Goal: Task Accomplishment & Management: Complete application form

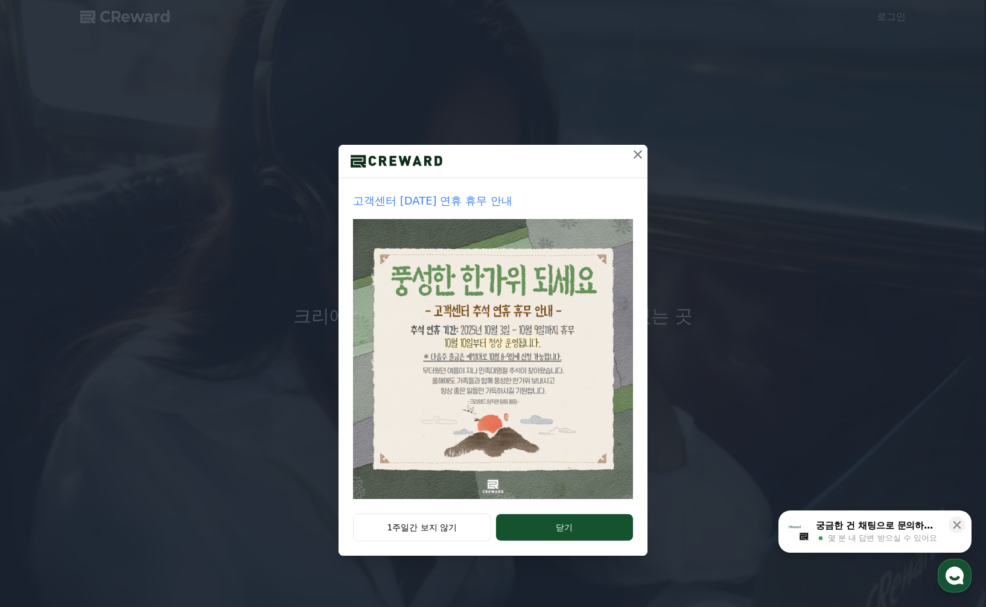
click at [641, 150] on icon at bounding box center [637, 154] width 14 height 14
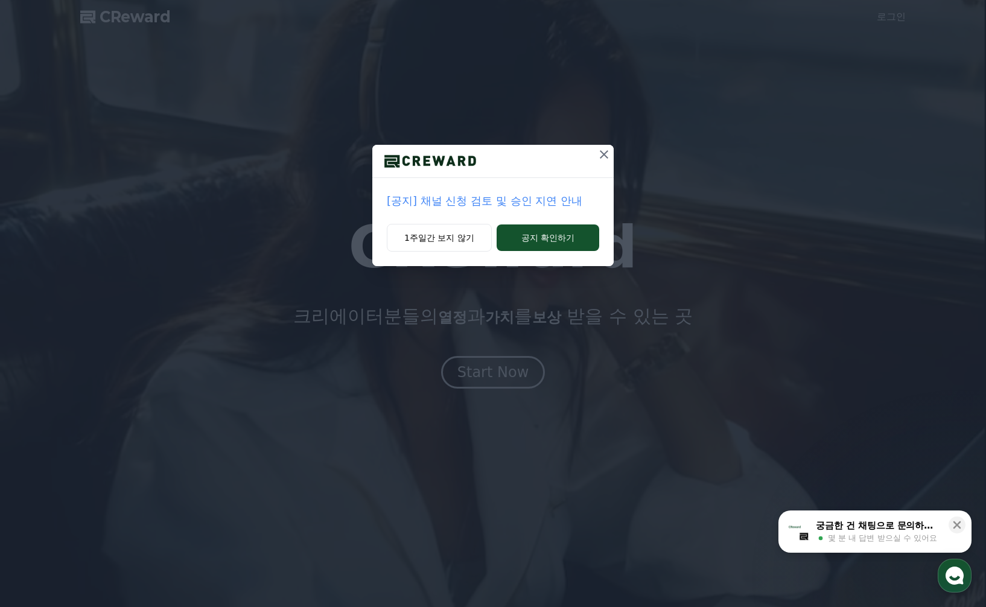
click at [601, 161] on icon at bounding box center [604, 154] width 14 height 14
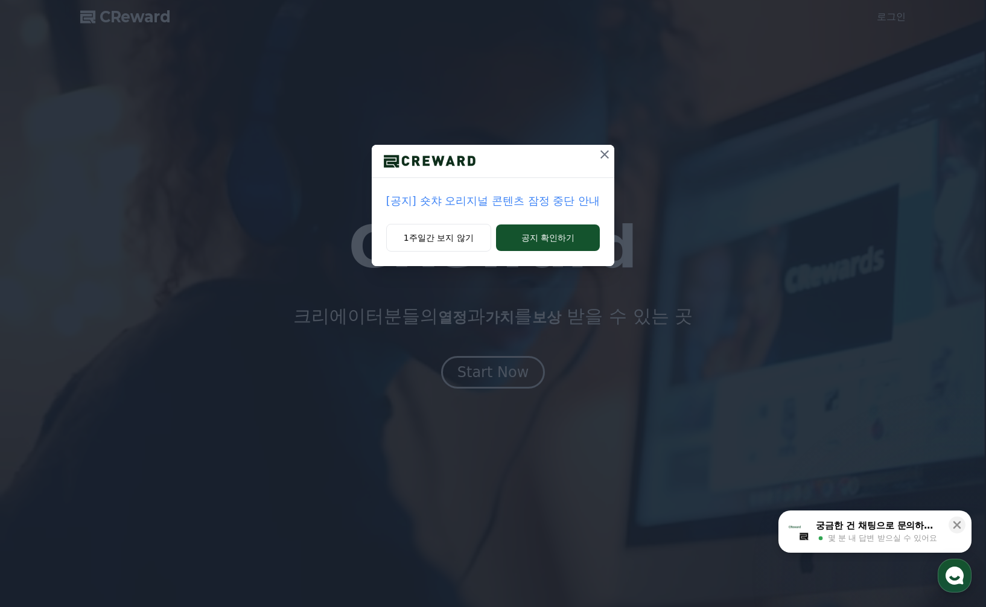
click at [604, 156] on icon at bounding box center [604, 154] width 8 height 8
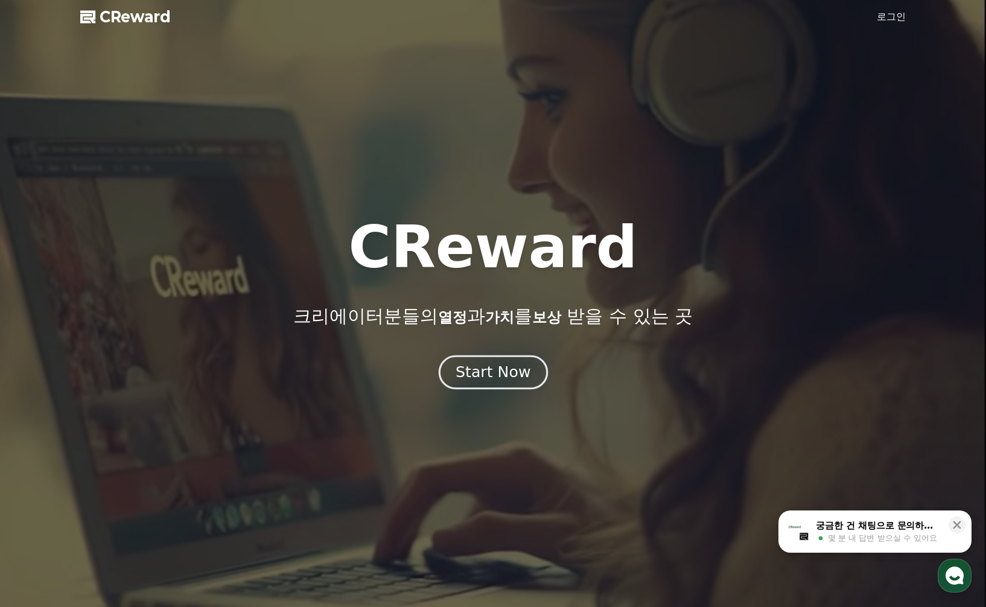
click at [513, 372] on div "Start Now" at bounding box center [492, 372] width 75 height 21
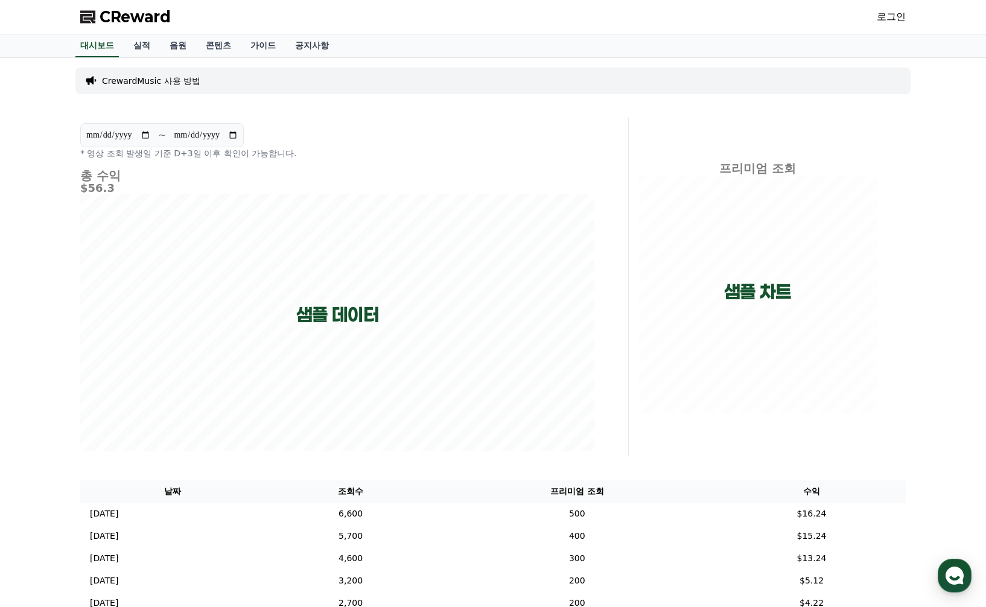
click at [893, 16] on link "로그인" at bounding box center [890, 17] width 29 height 14
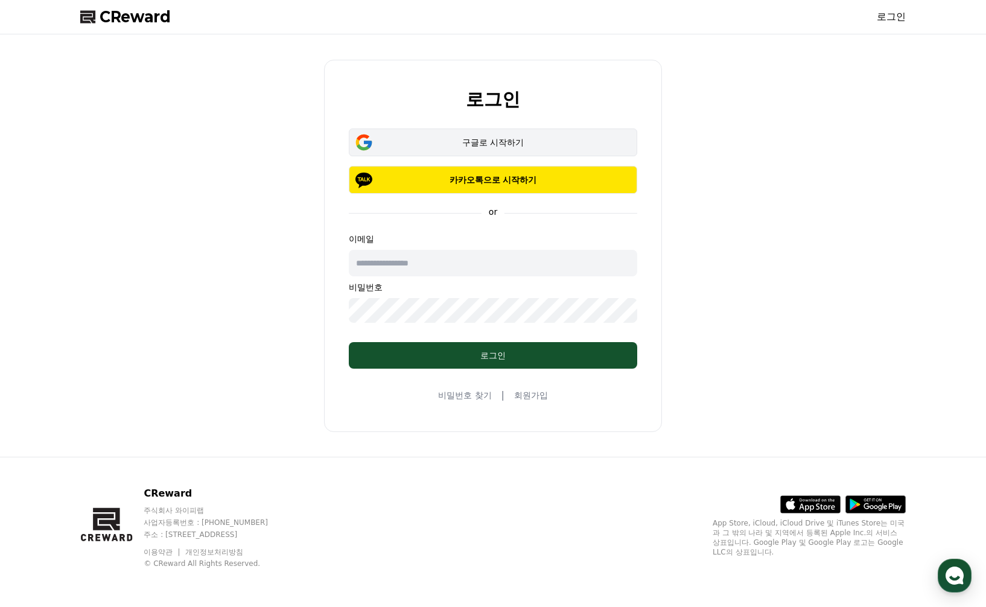
click at [498, 144] on div "구글로 시작하기" at bounding box center [492, 142] width 253 height 12
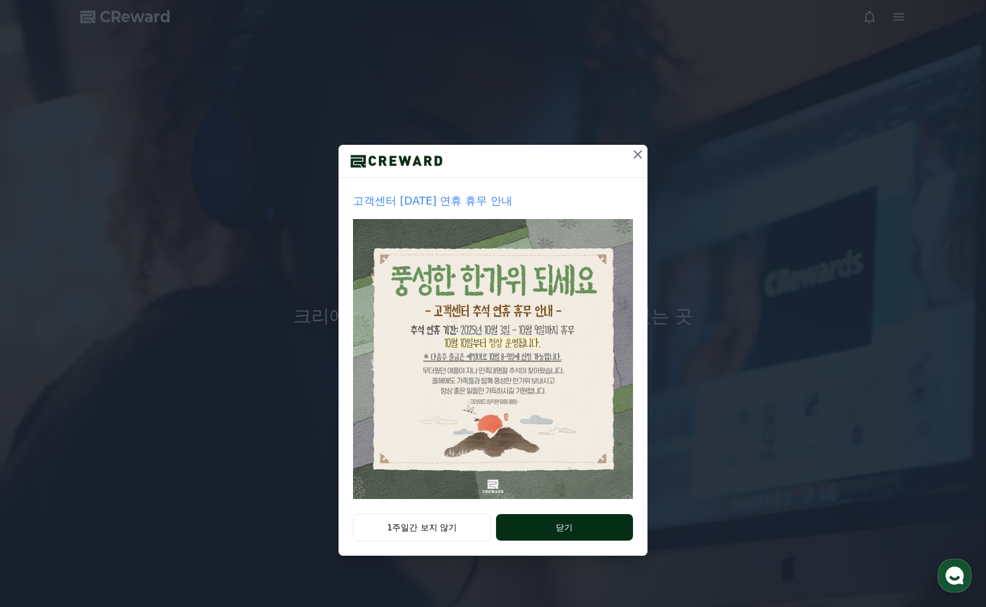
click at [569, 524] on button "닫기" at bounding box center [564, 527] width 137 height 27
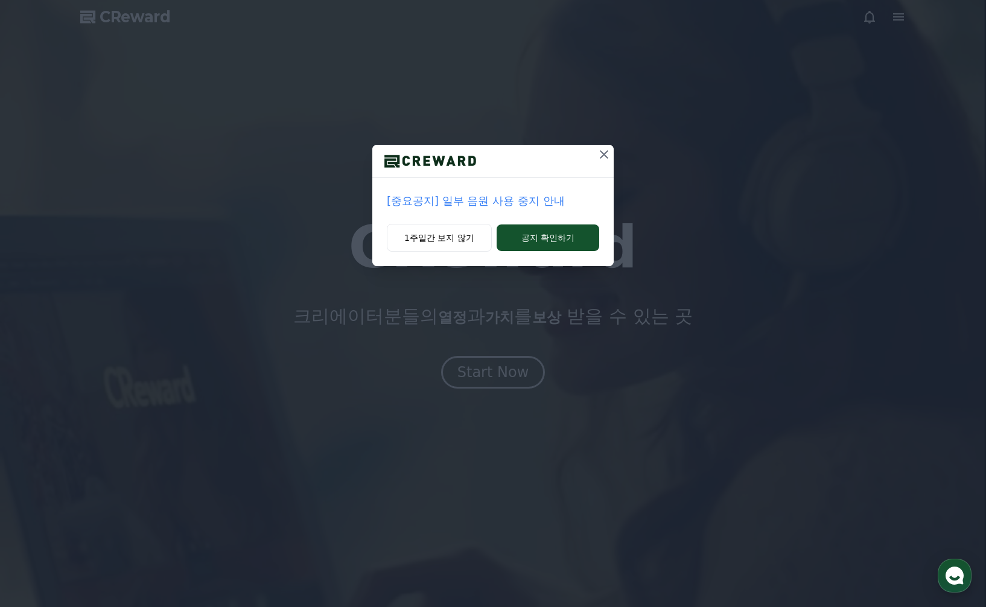
click at [604, 154] on icon at bounding box center [604, 154] width 8 height 8
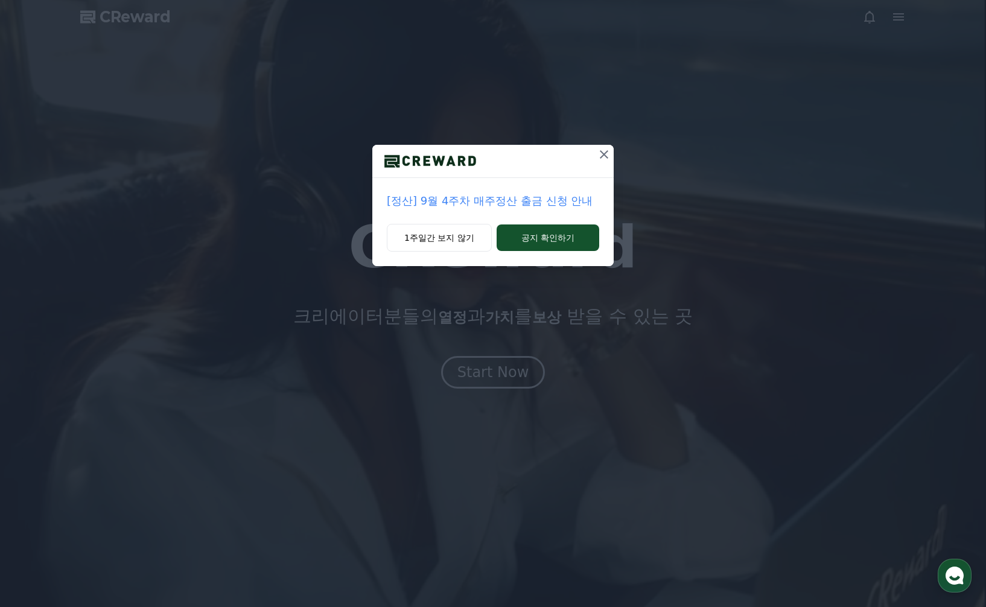
click at [604, 153] on icon at bounding box center [604, 154] width 14 height 14
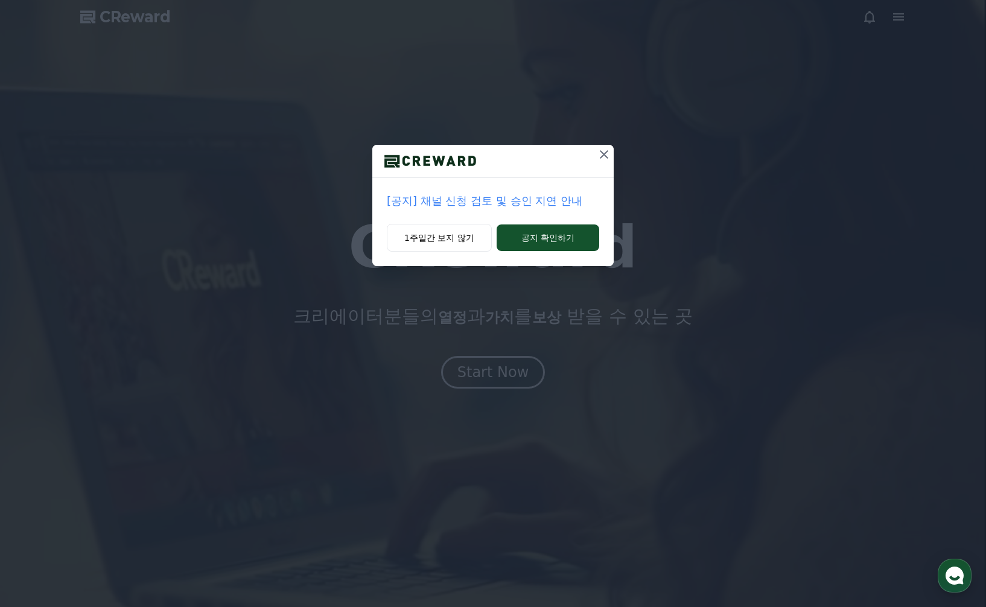
click at [604, 153] on icon at bounding box center [604, 154] width 14 height 14
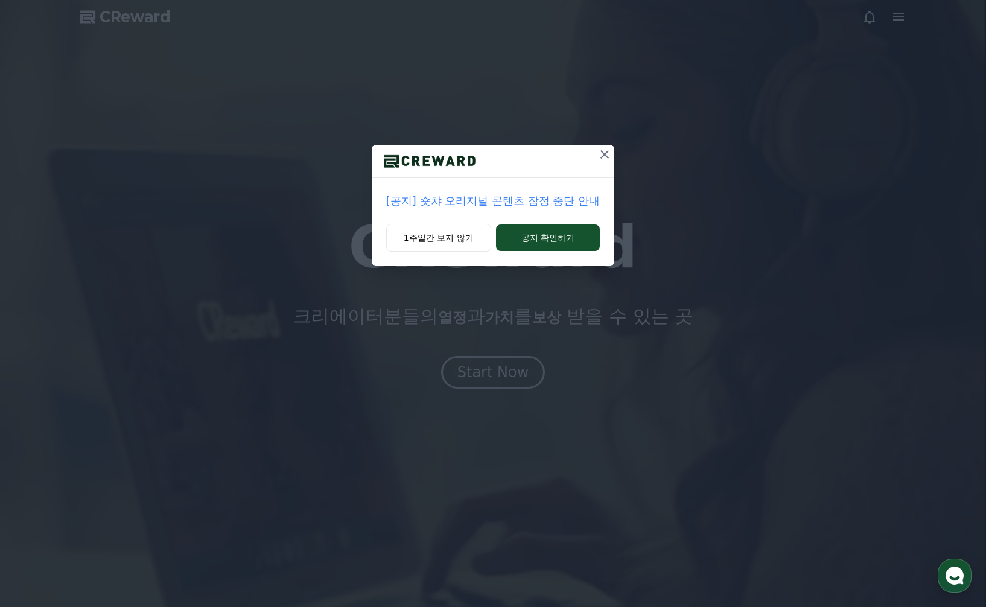
click at [604, 153] on icon at bounding box center [604, 154] width 14 height 14
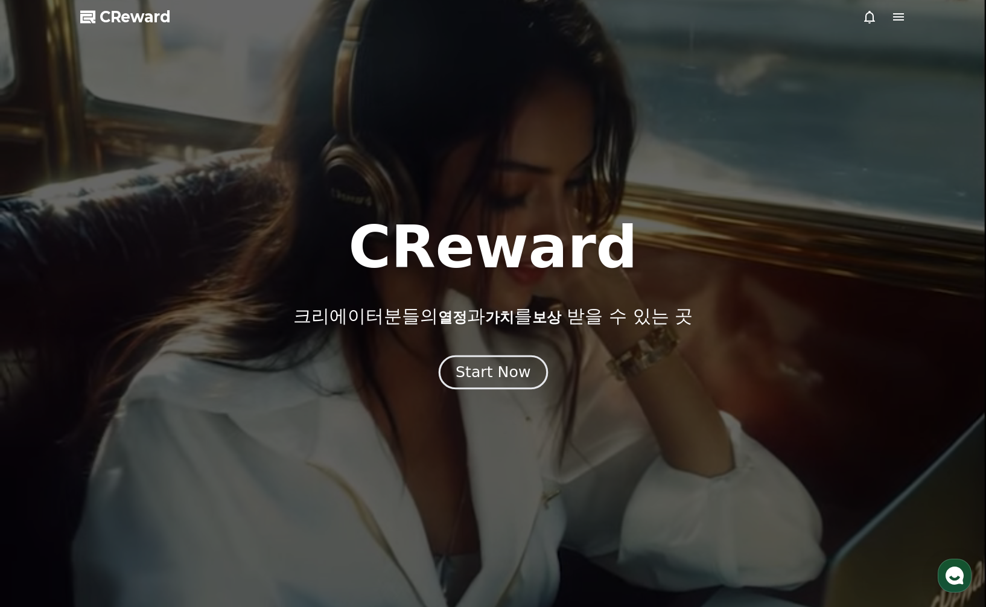
click at [504, 368] on div "Start Now" at bounding box center [492, 372] width 75 height 21
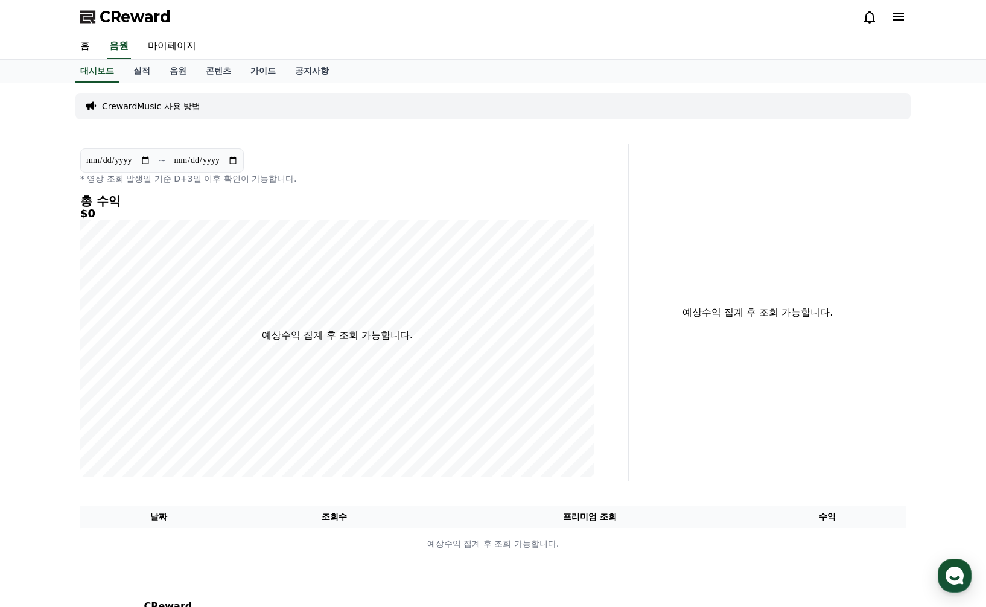
click at [185, 102] on p "CrewardMusic 사용 방법" at bounding box center [151, 106] width 98 height 12
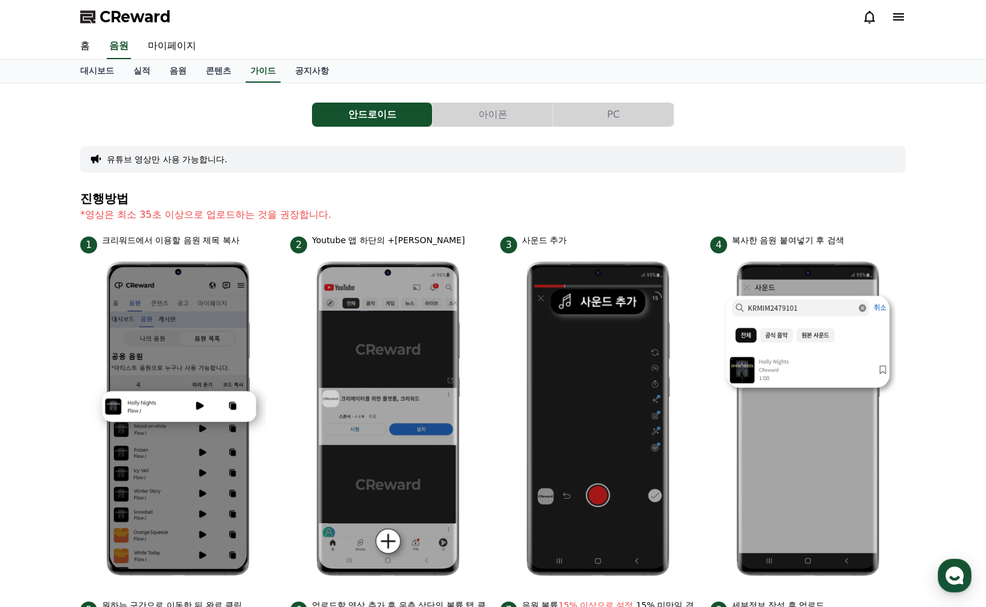
click at [603, 116] on button "PC" at bounding box center [613, 115] width 120 height 24
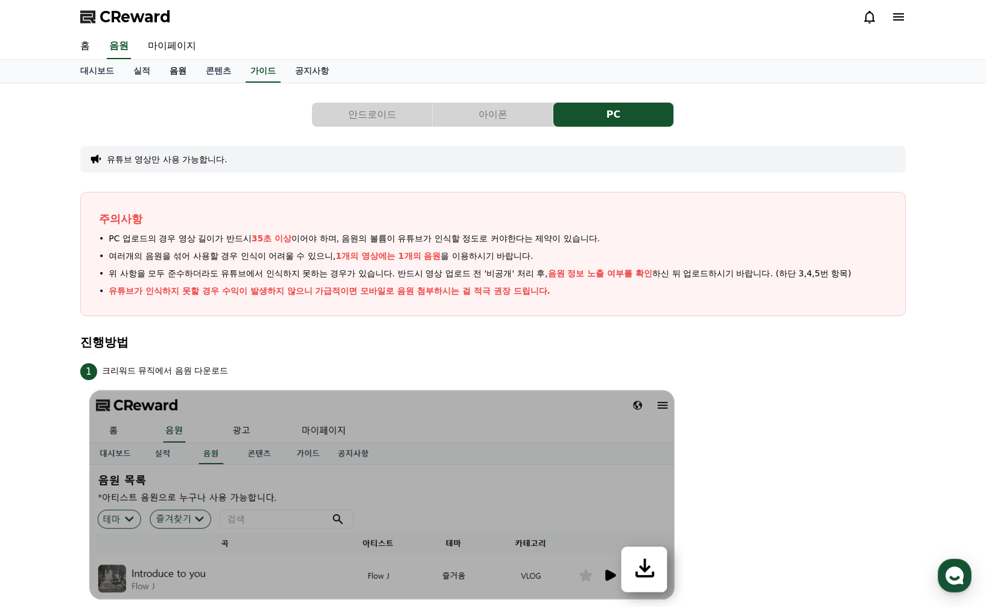
click at [168, 72] on link "음원" at bounding box center [178, 71] width 36 height 23
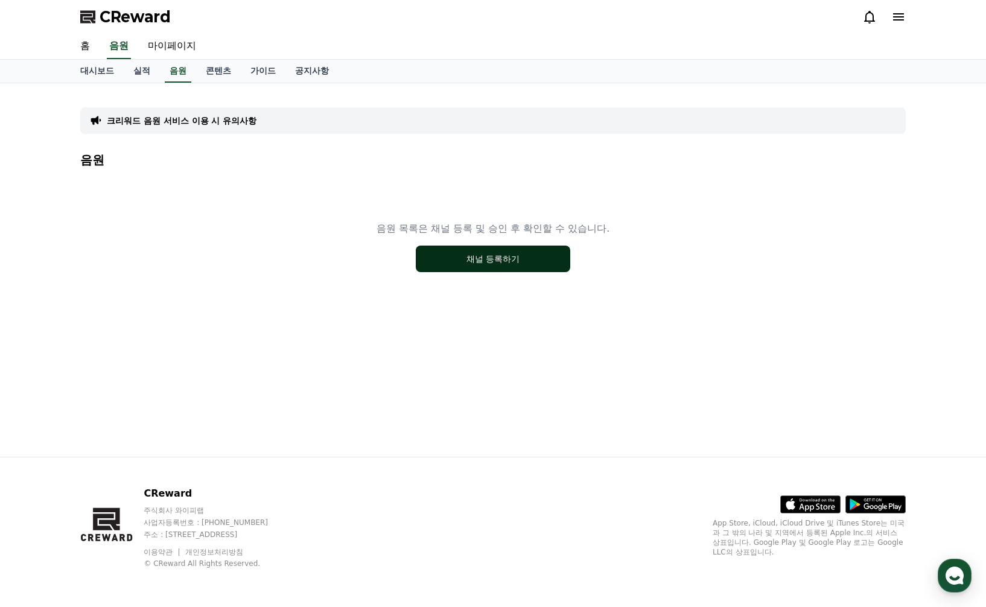
click at [481, 256] on button "채널 등록하기" at bounding box center [493, 258] width 154 height 27
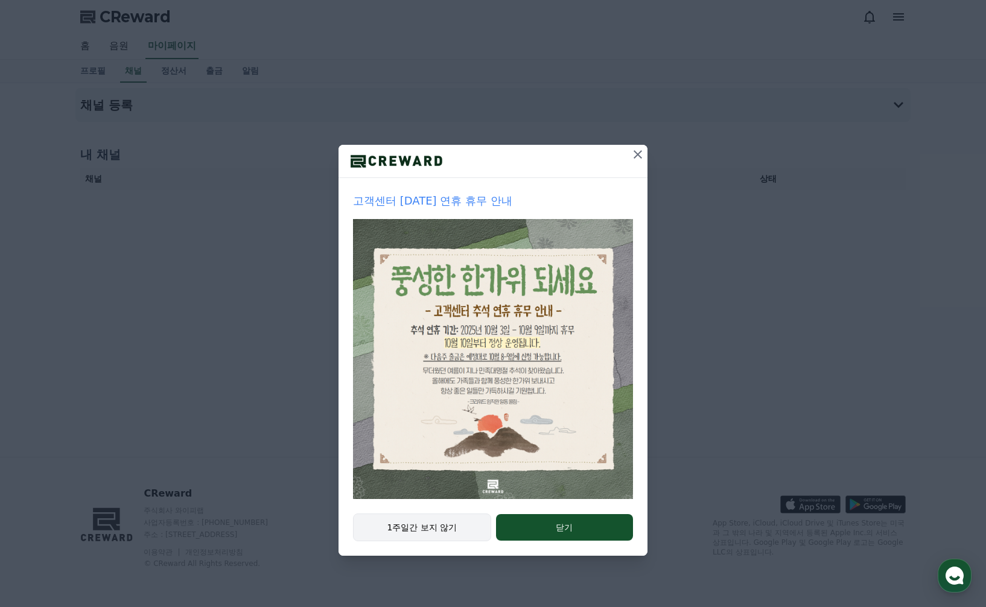
click at [416, 531] on button "1주일간 보지 않기" at bounding box center [422, 527] width 138 height 28
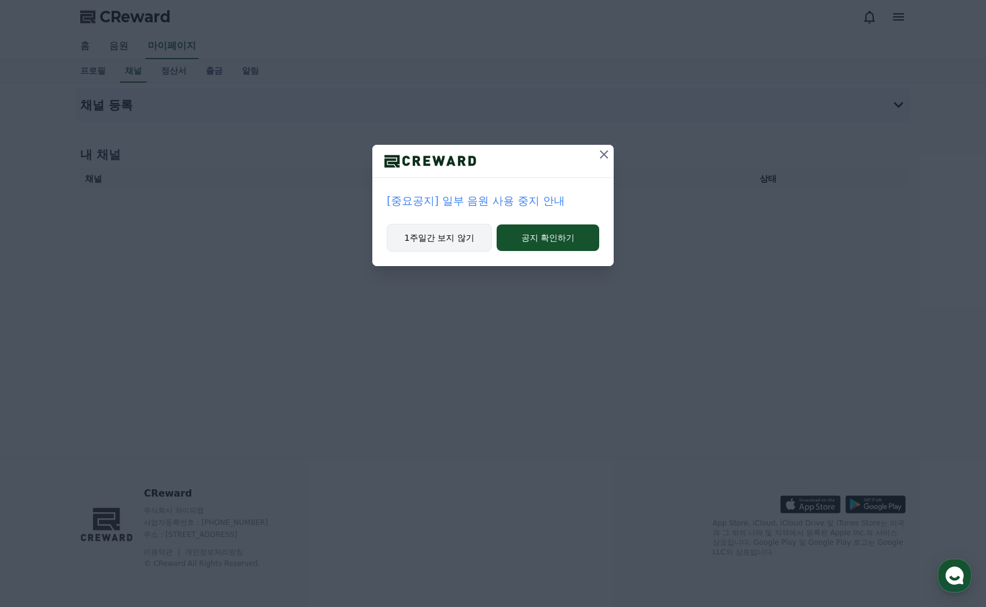
click at [446, 244] on button "1주일간 보지 않기" at bounding box center [439, 238] width 105 height 28
click at [446, 238] on button "1주일간 보지 않기" at bounding box center [439, 238] width 105 height 28
click at [446, 238] on button "1주일간 보지 않기" at bounding box center [438, 238] width 105 height 28
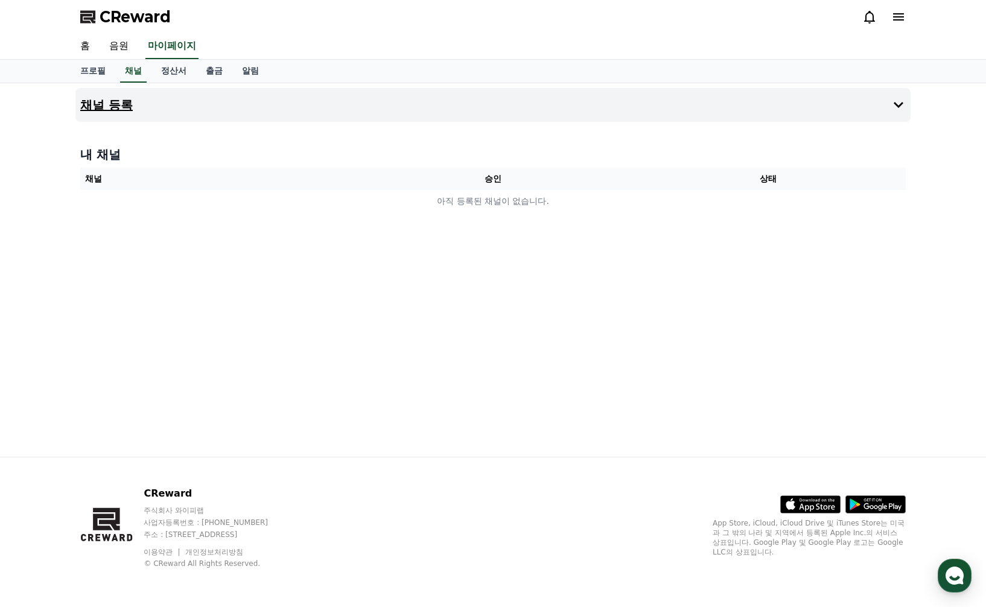
click at [900, 104] on icon at bounding box center [898, 105] width 10 height 6
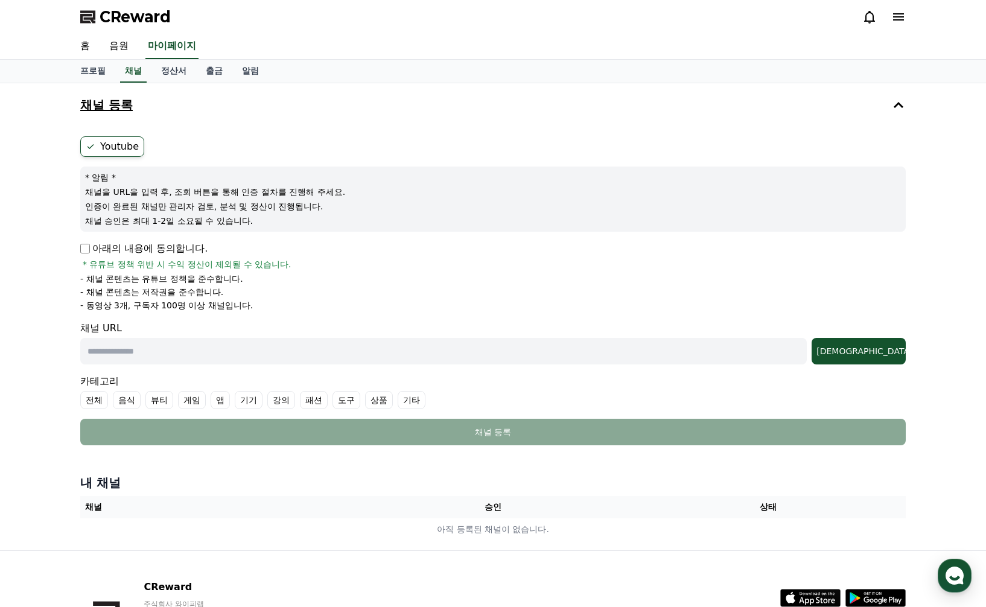
click at [245, 347] on input "text" at bounding box center [443, 351] width 726 height 27
paste input "**********"
type input "**********"
click at [890, 346] on div "조회" at bounding box center [858, 351] width 84 height 12
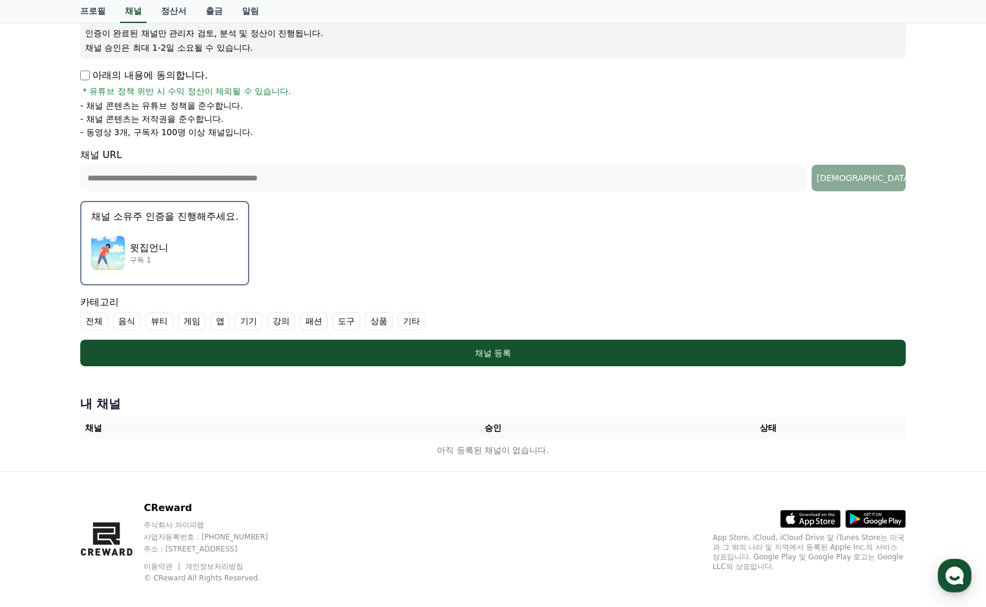
scroll to position [174, 0]
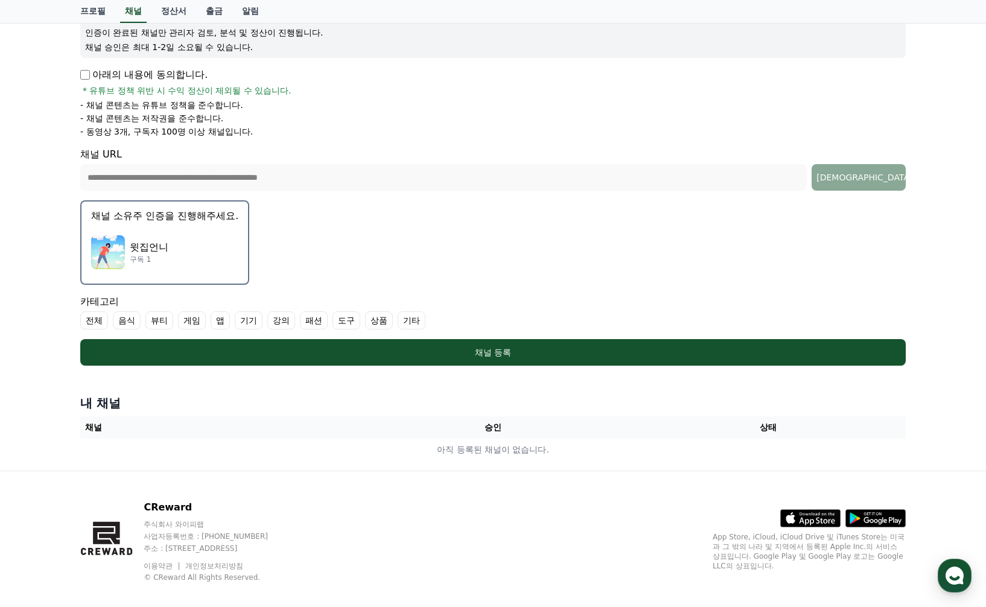
click at [179, 215] on p "채널 소유주 인증을 진행해주세요." at bounding box center [164, 216] width 147 height 14
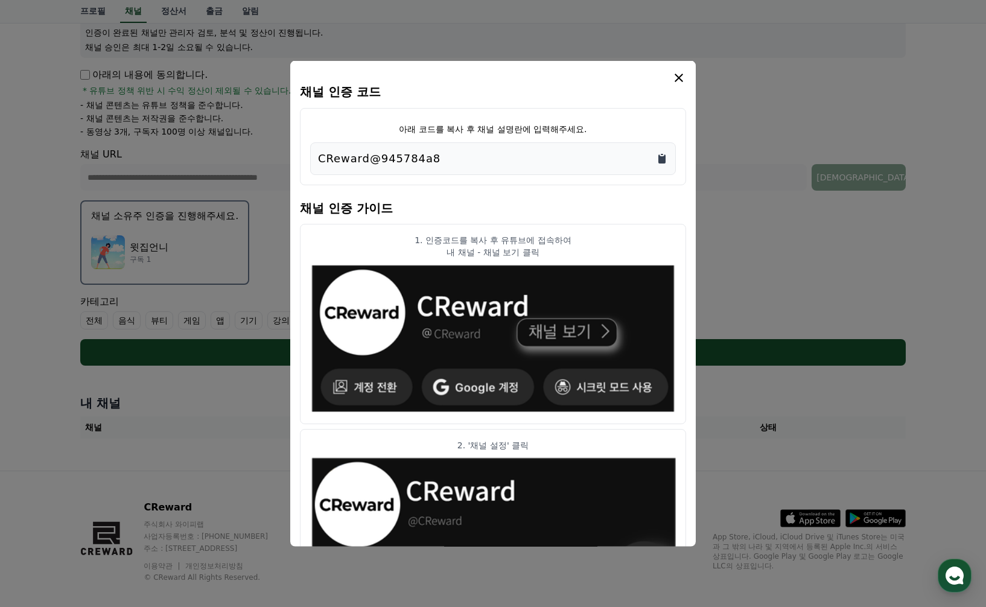
click at [665, 157] on icon "Copy to clipboard" at bounding box center [661, 158] width 7 height 9
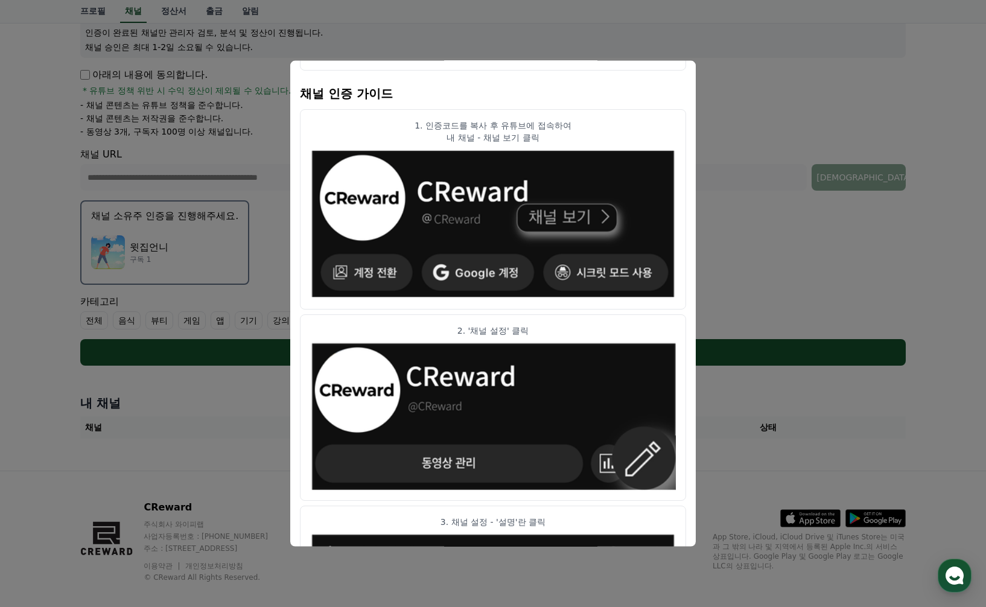
scroll to position [83, 0]
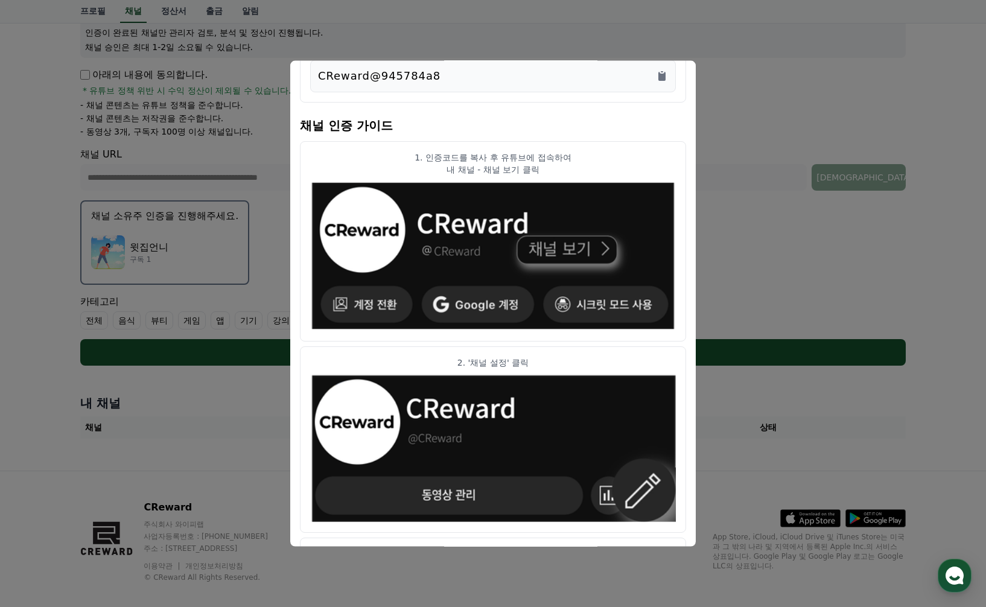
drag, startPoint x: 581, startPoint y: 75, endPoint x: 641, endPoint y: 90, distance: 62.2
click at [641, 90] on div "CReward@945784a8" at bounding box center [493, 76] width 366 height 33
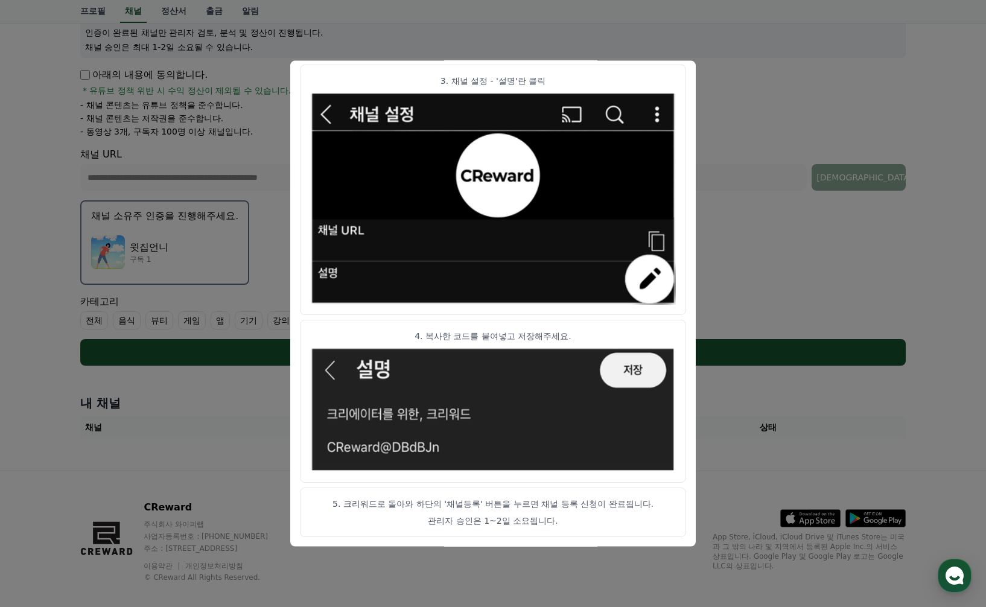
scroll to position [556, 0]
click at [752, 298] on button "close modal" at bounding box center [493, 303] width 986 height 607
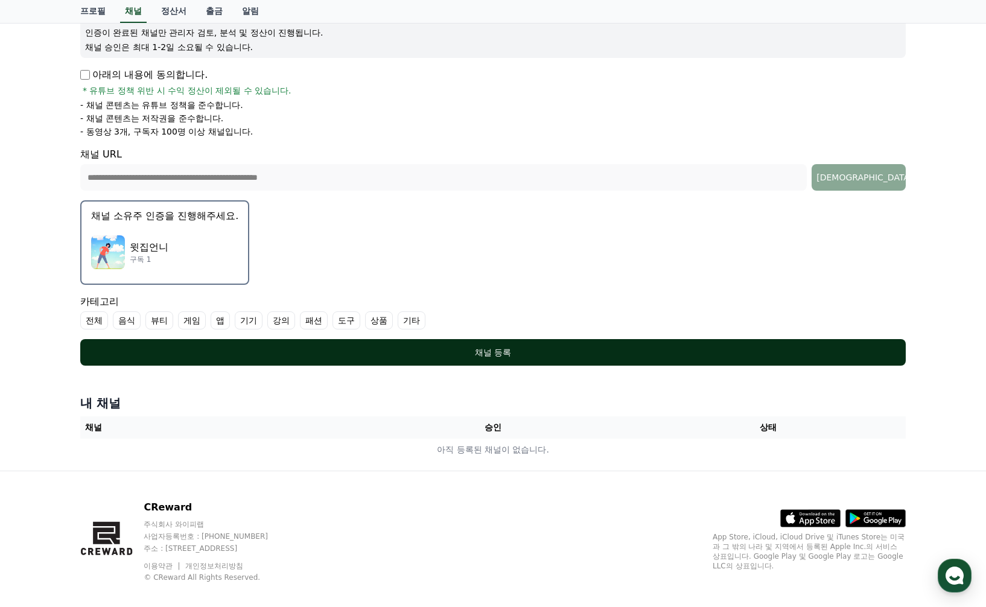
click at [489, 348] on div "채널 등록" at bounding box center [492, 352] width 777 height 12
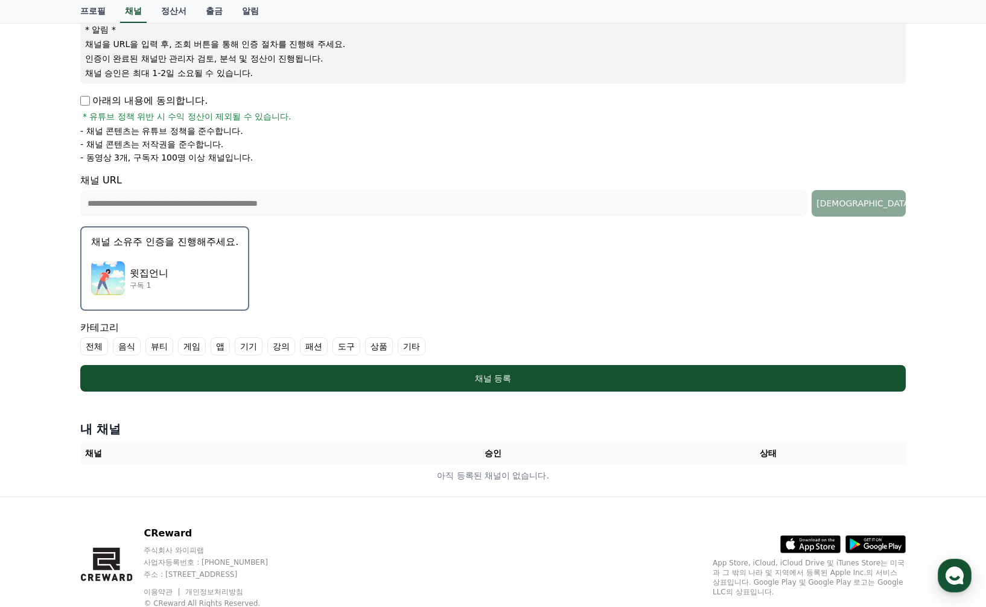
scroll to position [150, 0]
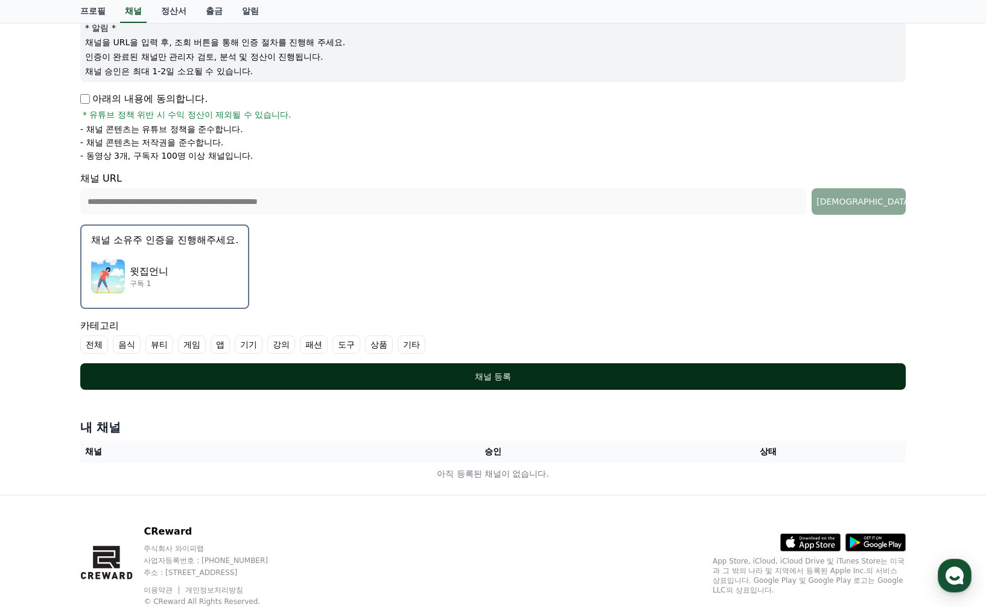
click at [495, 374] on div "채널 등록" at bounding box center [492, 376] width 777 height 12
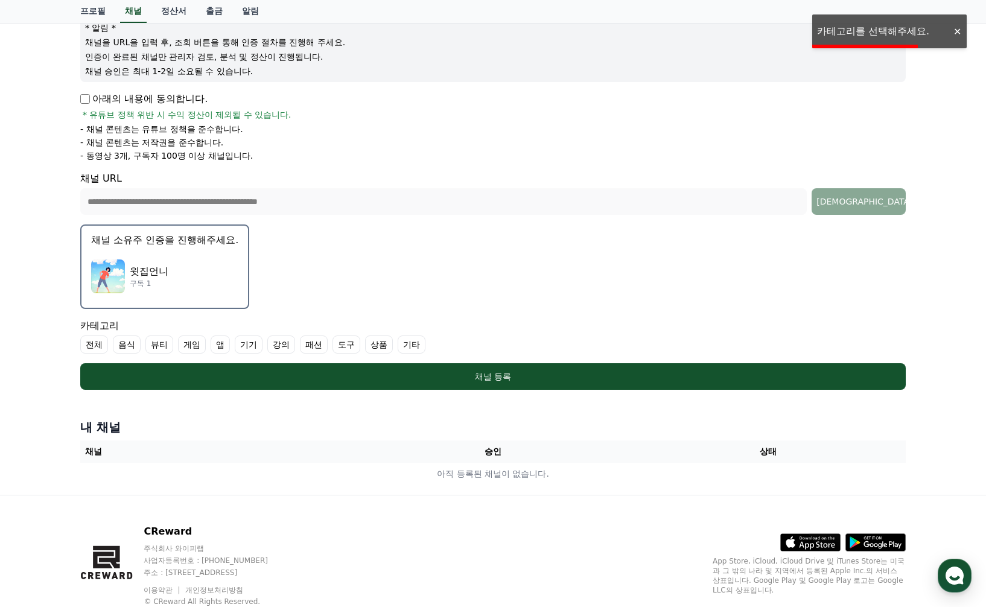
click at [903, 35] on div "* 알림 * 채널을 URL을 입력 후, 조회 버튼을 통해 인증 절차를 진행해 주세요. 인증이 완료된 채널만 관리자 검토, 분석 및 정산이 진행…" at bounding box center [492, 49] width 825 height 65
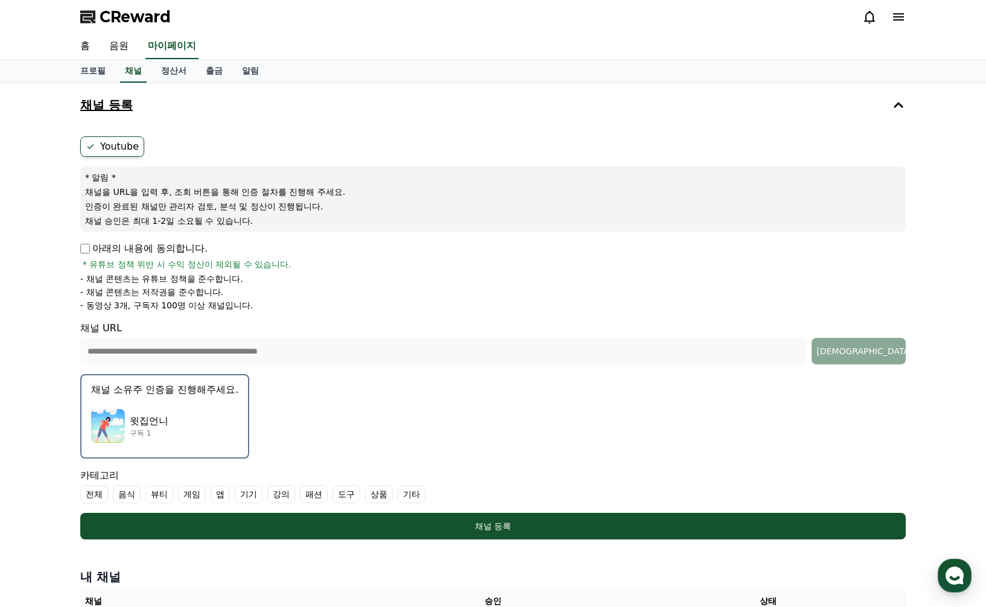
scroll to position [0, 0]
click at [898, 14] on icon at bounding box center [898, 16] width 11 height 7
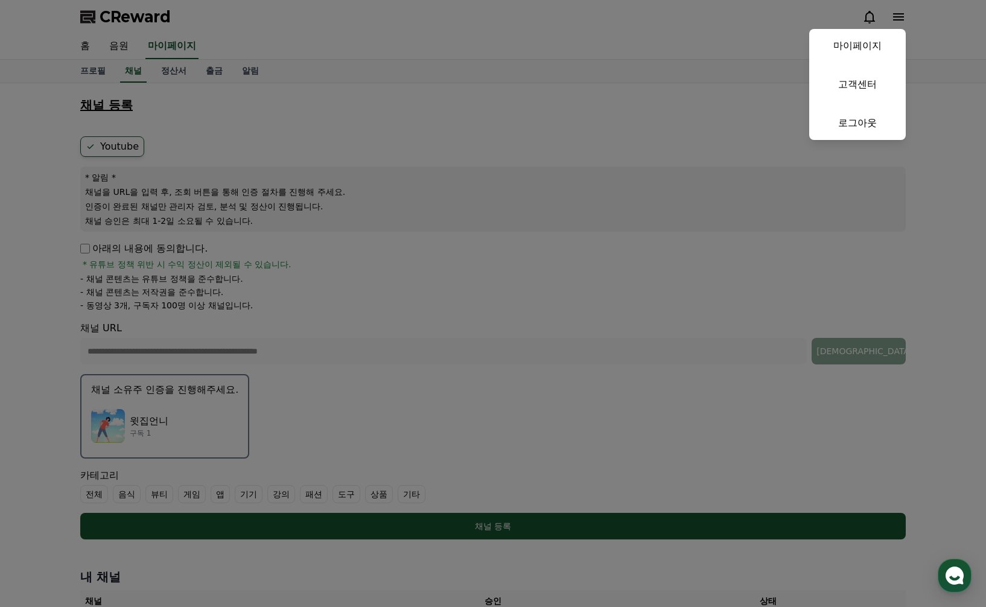
click at [755, 25] on button "close" at bounding box center [493, 303] width 986 height 607
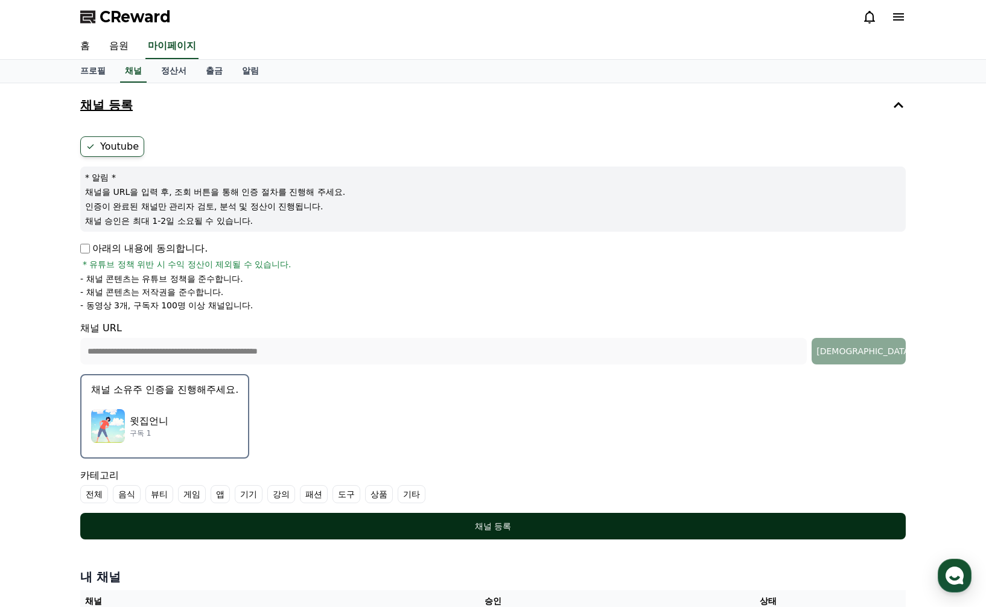
click at [493, 522] on div "채널 등록" at bounding box center [492, 526] width 777 height 12
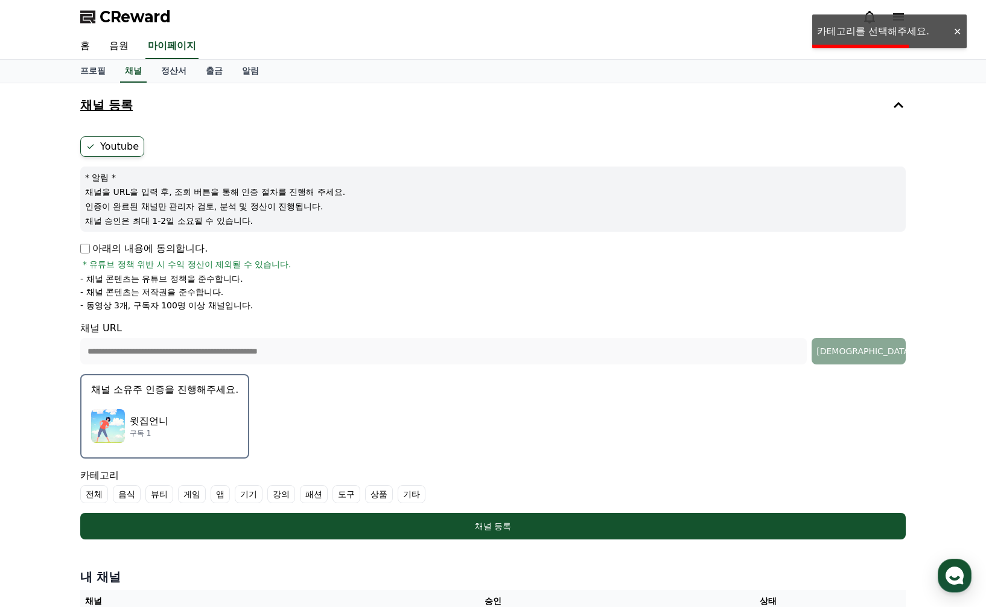
click at [862, 31] on div "CReward" at bounding box center [493, 17] width 844 height 34
click at [885, 37] on div "홈 음원 마이페이지" at bounding box center [493, 46] width 844 height 25
click at [887, 43] on div "홈 음원 마이페이지" at bounding box center [493, 46] width 844 height 25
click at [902, 17] on icon at bounding box center [898, 16] width 11 height 7
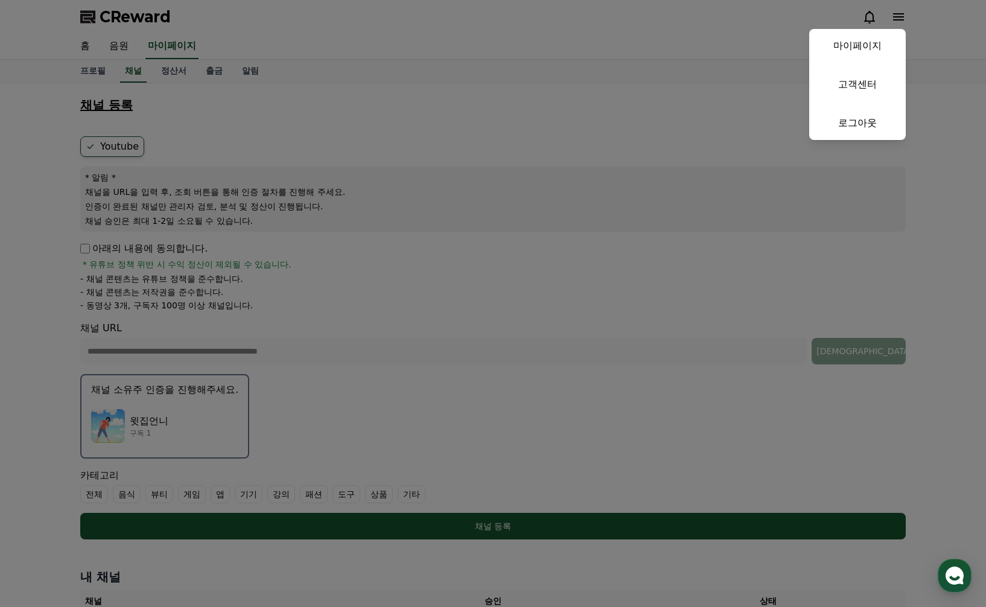
click at [638, 139] on button "close" at bounding box center [493, 303] width 986 height 607
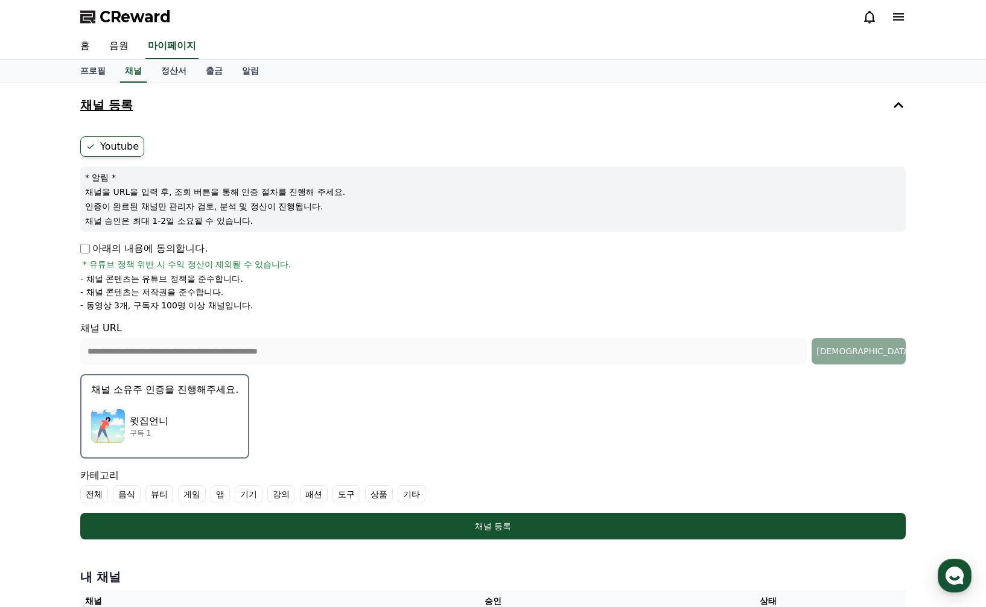
click at [91, 492] on label "전체" at bounding box center [94, 494] width 28 height 18
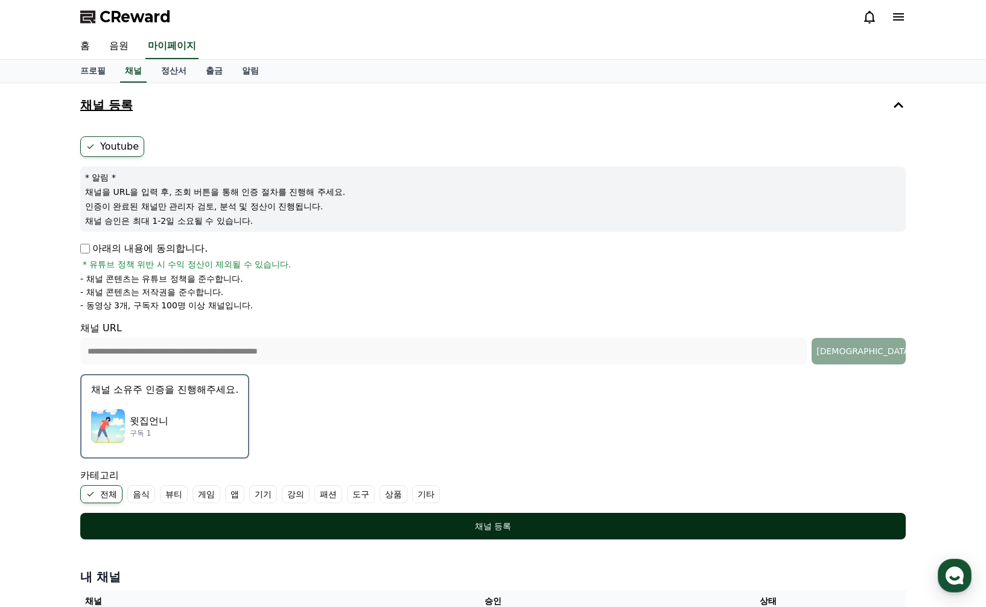
click at [485, 525] on div "채널 등록" at bounding box center [492, 526] width 777 height 12
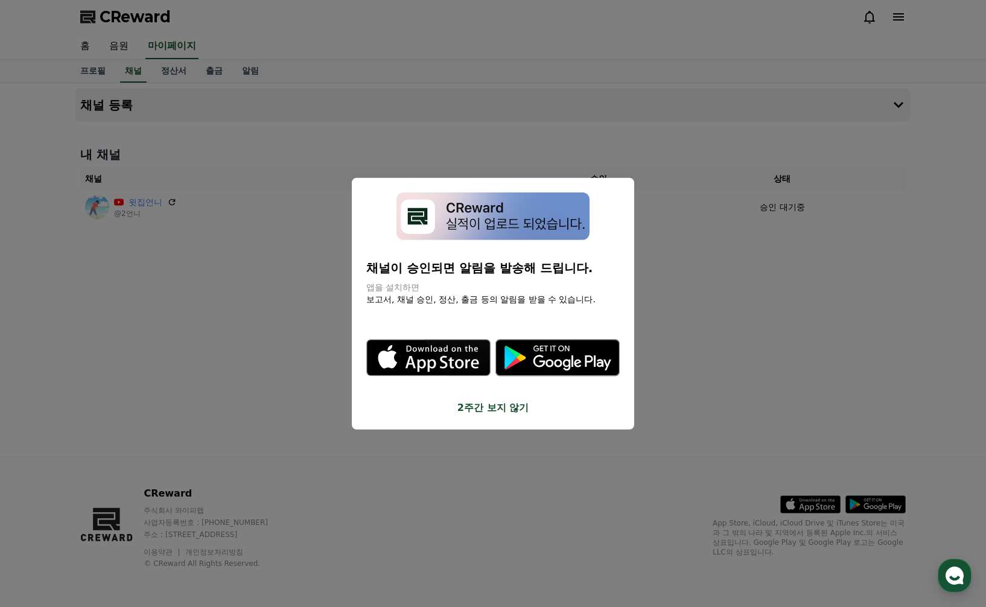
click at [535, 399] on button "close modal" at bounding box center [493, 303] width 986 height 607
